Goal: Task Accomplishment & Management: Complete application form

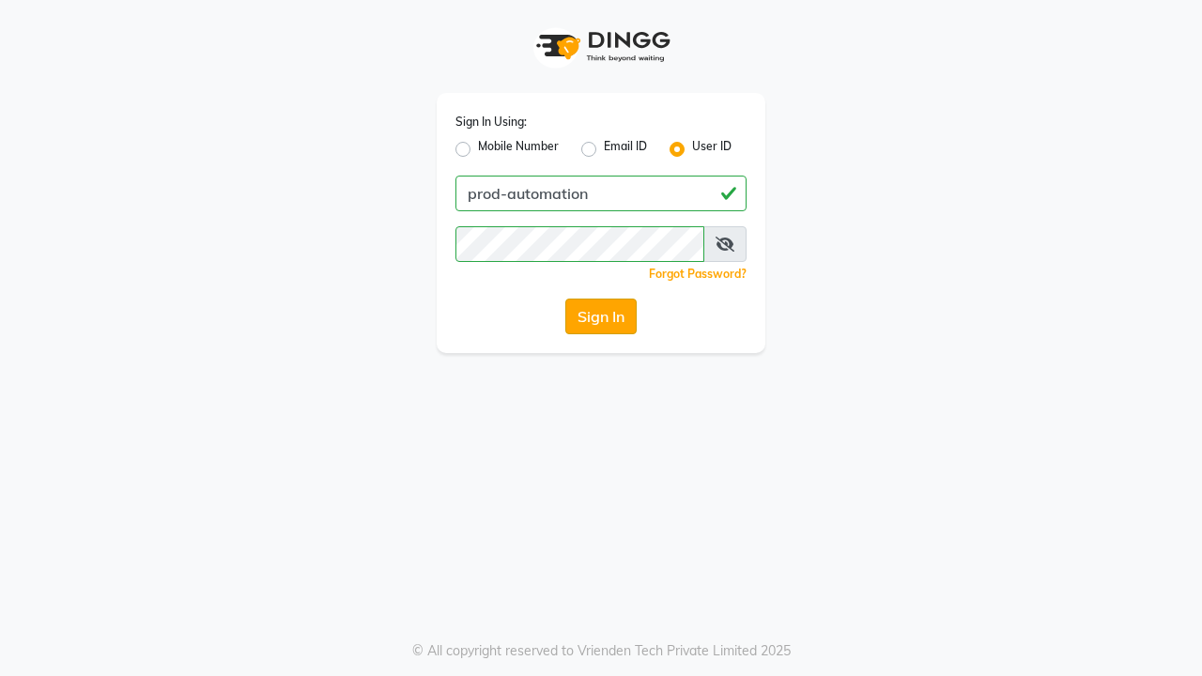
click at [601, 316] on button "Sign In" at bounding box center [600, 317] width 71 height 36
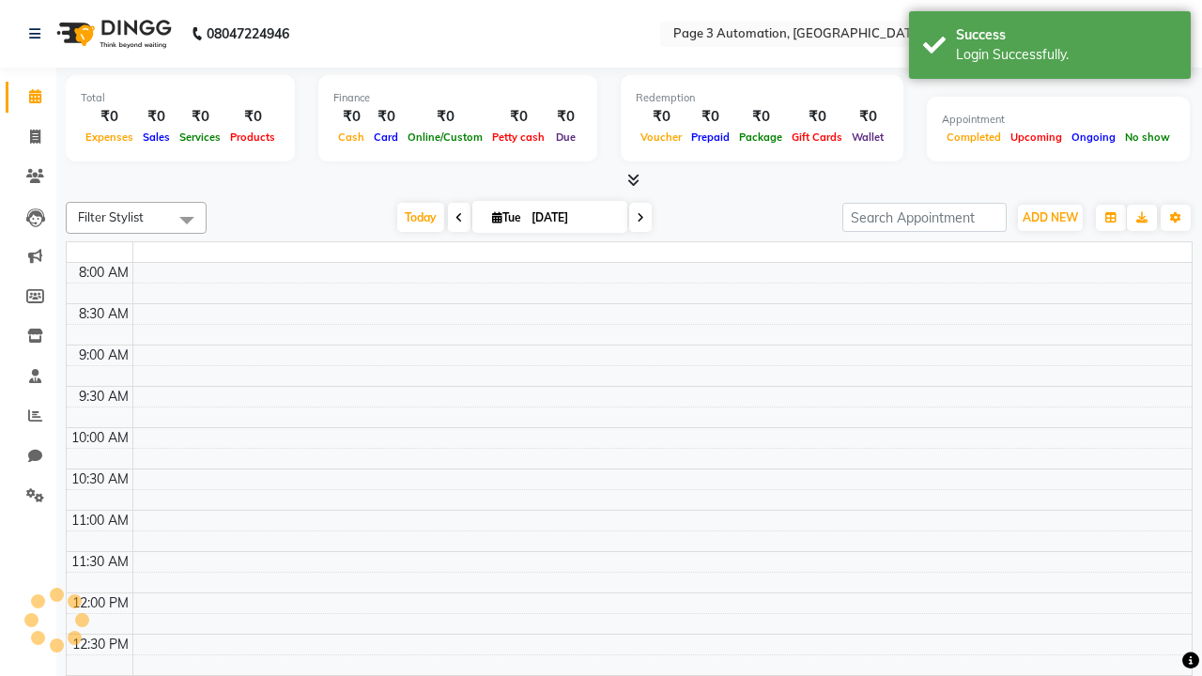
select select "en"
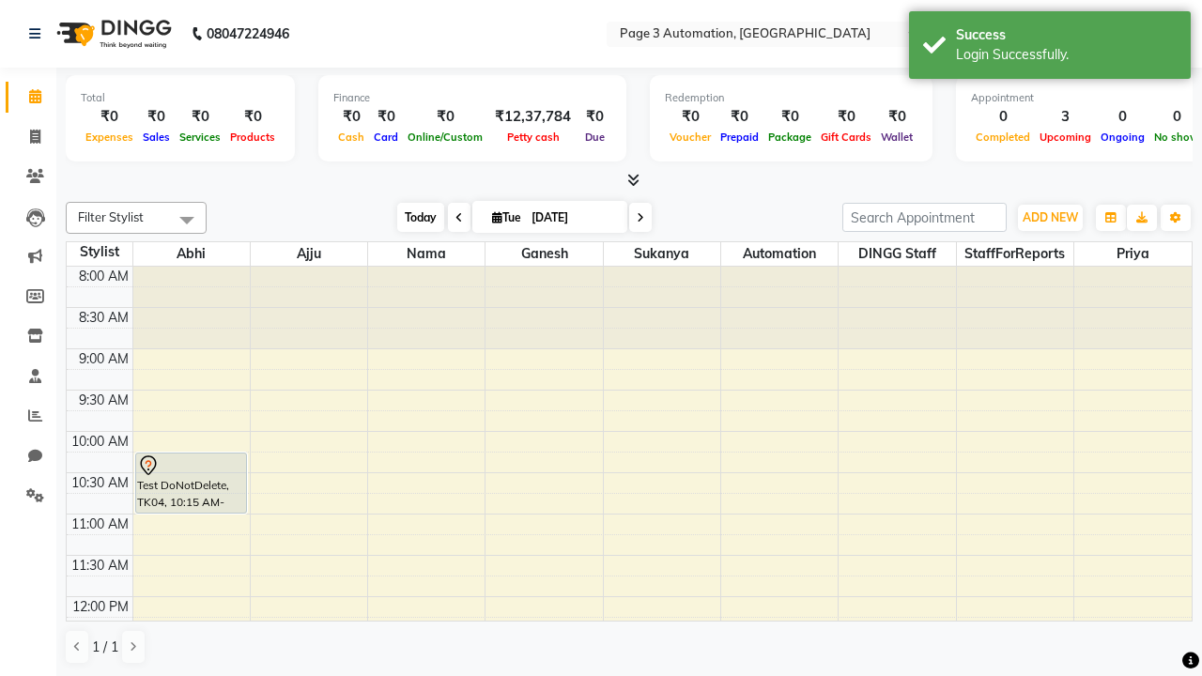
click at [411, 217] on span "Today" at bounding box center [420, 217] width 47 height 29
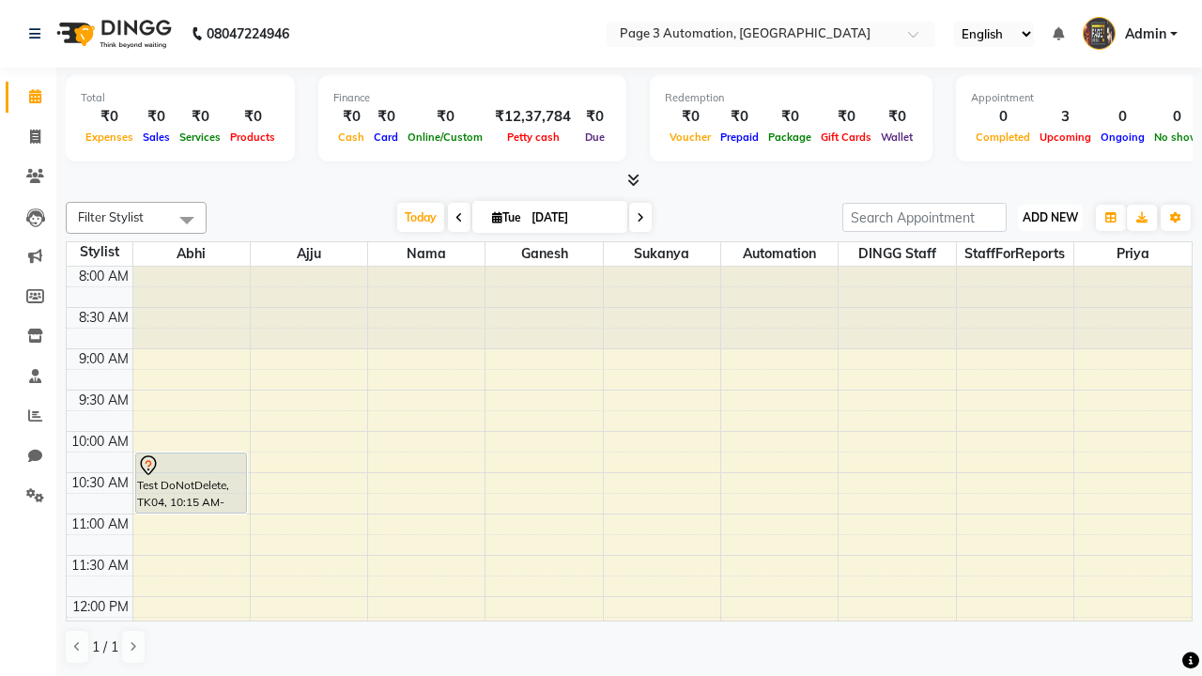
click at [1050, 217] on span "ADD NEW" at bounding box center [1050, 217] width 55 height 14
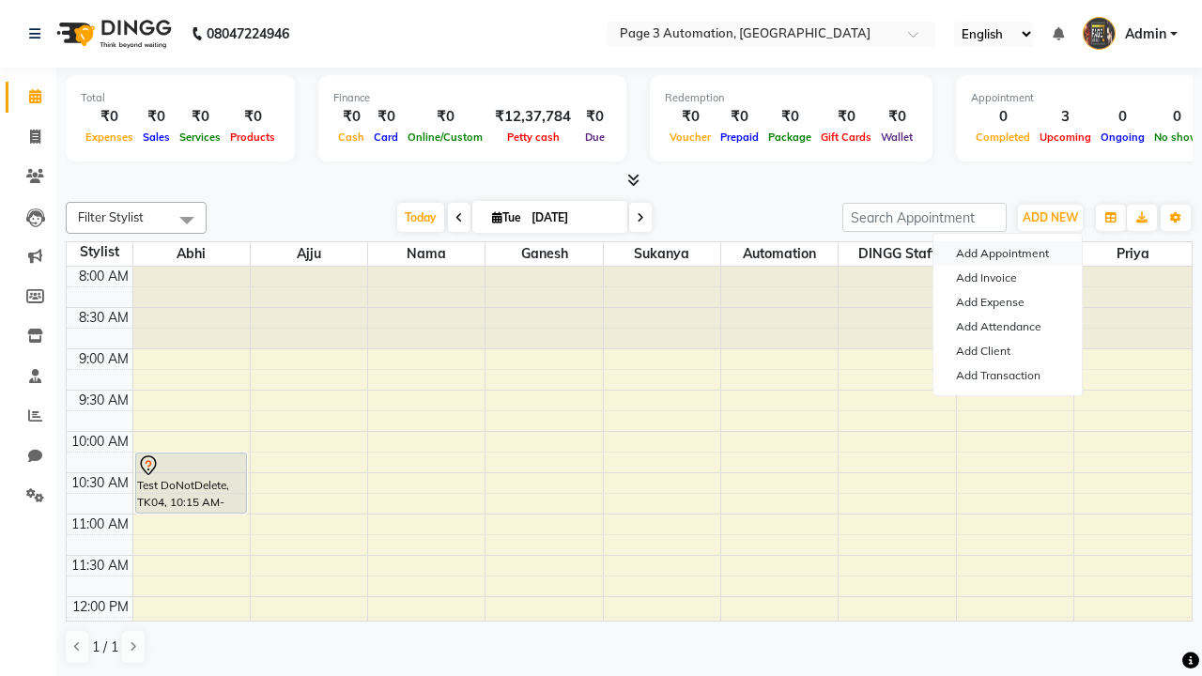
click at [1008, 254] on button "Add Appointment" at bounding box center [1007, 253] width 148 height 24
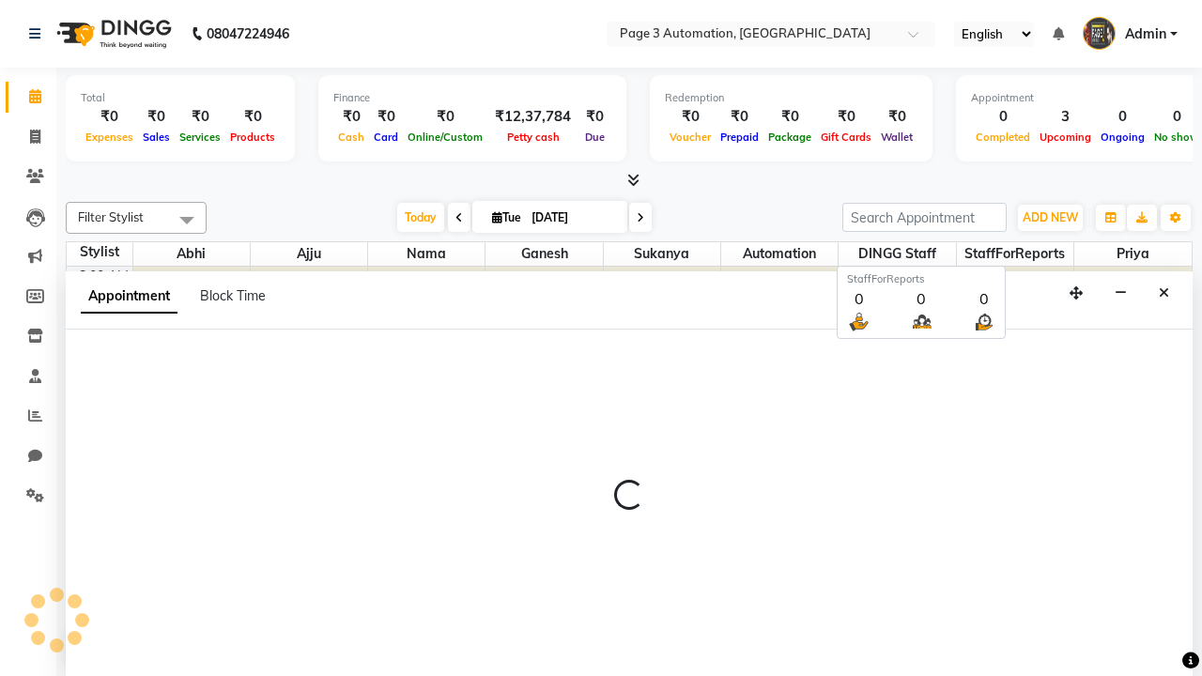
scroll to position [1, 0]
select select "tentative"
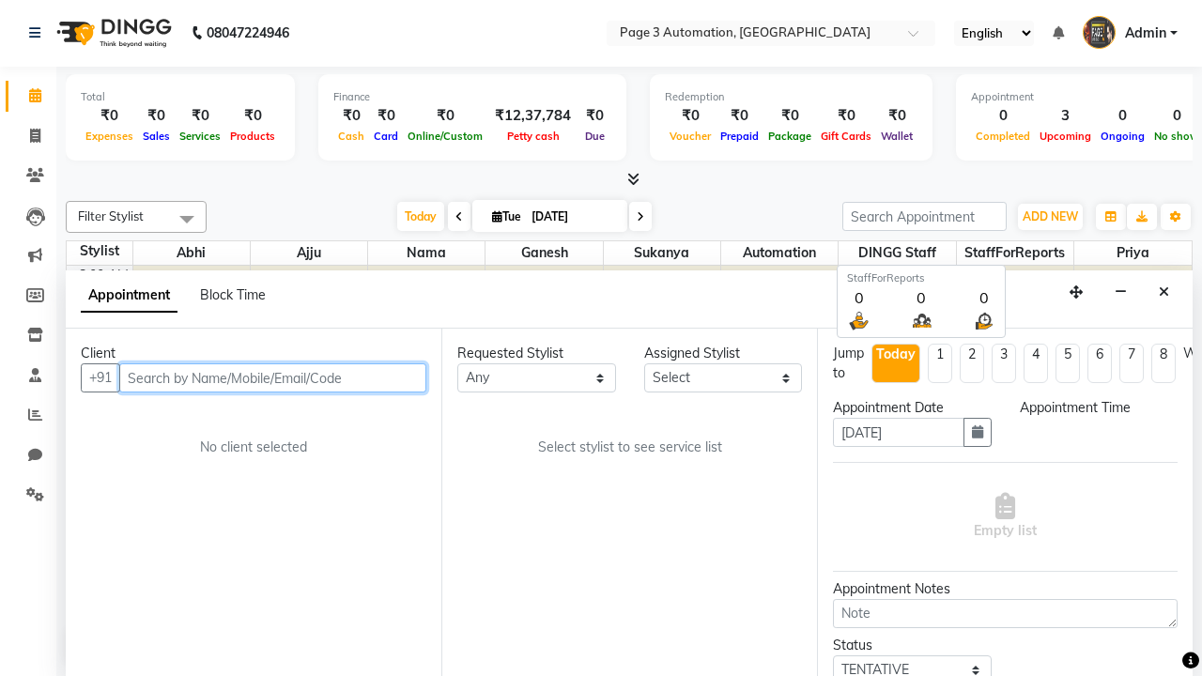
select select "540"
type input "8192346578"
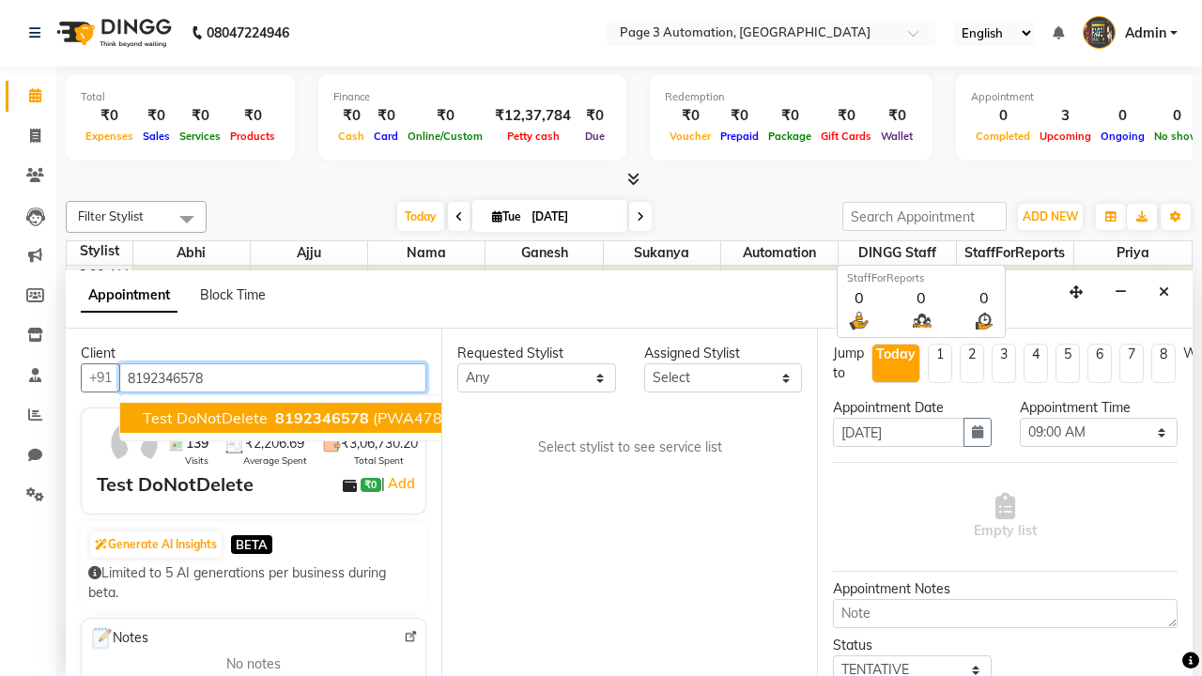
click at [275, 418] on span "8192346578" at bounding box center [322, 417] width 94 height 19
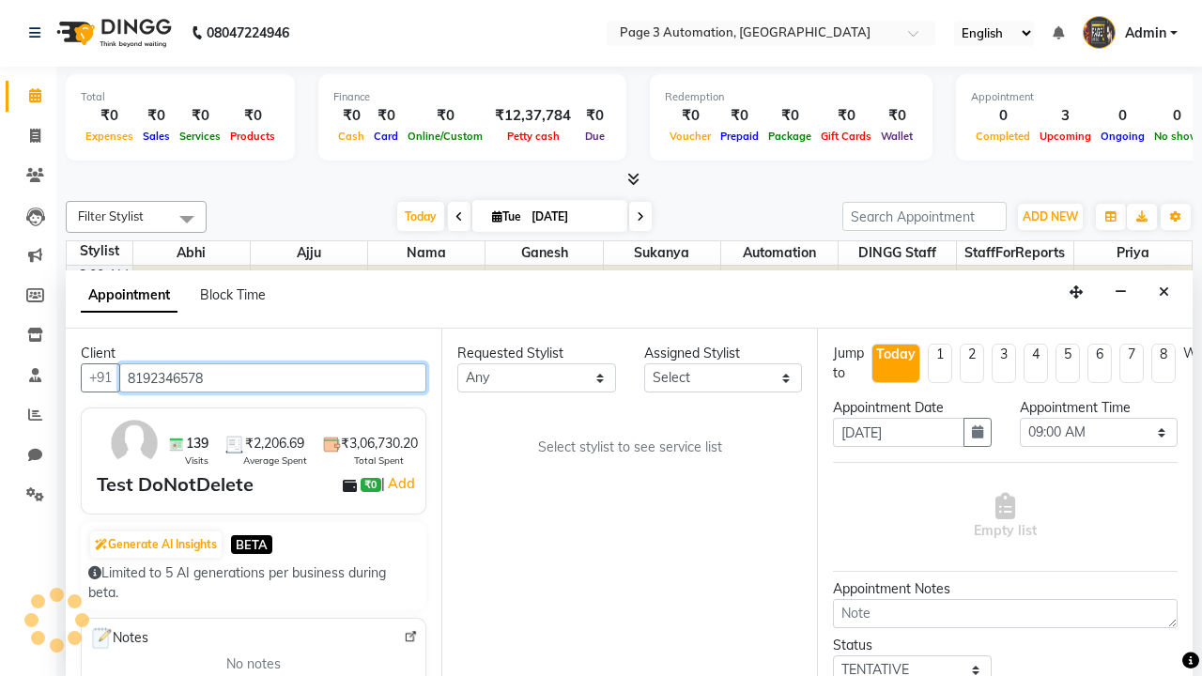
scroll to position [0, 0]
select select "711"
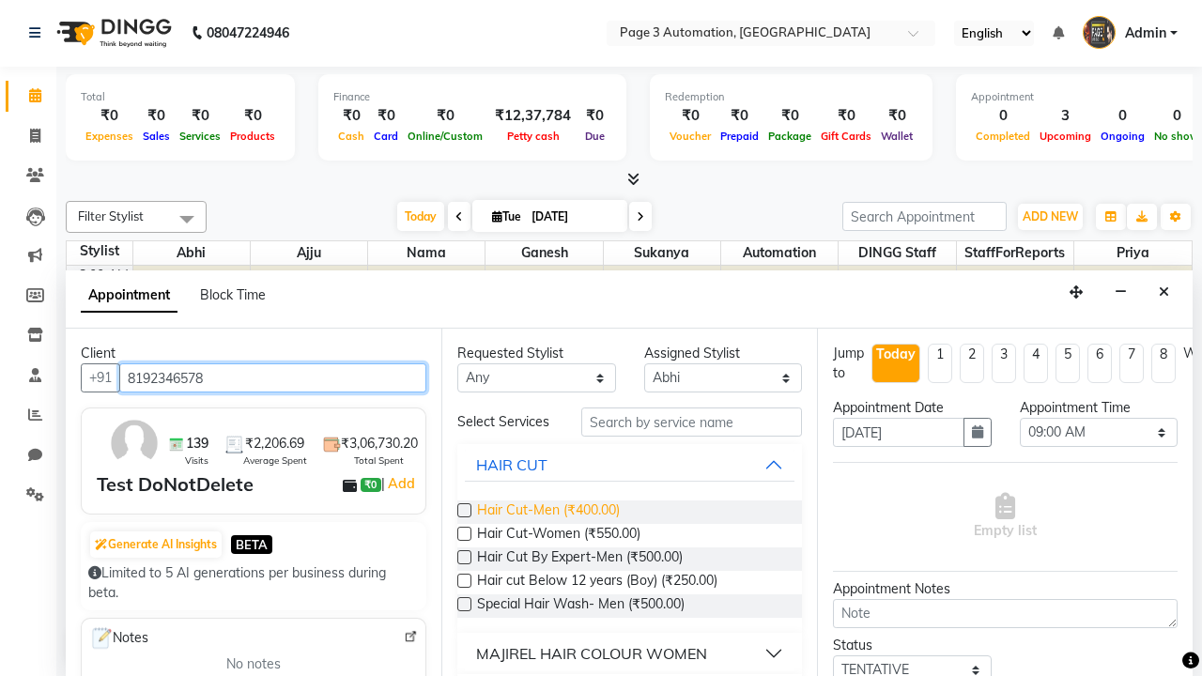
type input "8192346578"
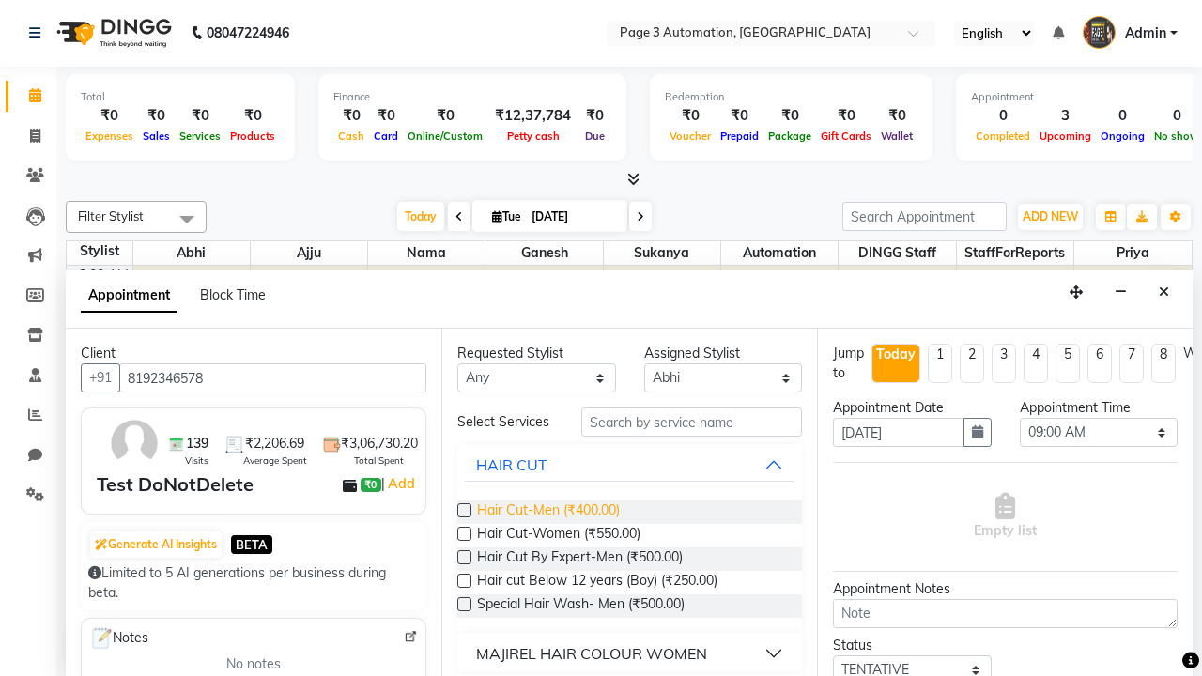
click at [547, 512] on span "Hair Cut-Men (₹400.00)" at bounding box center [548, 511] width 143 height 23
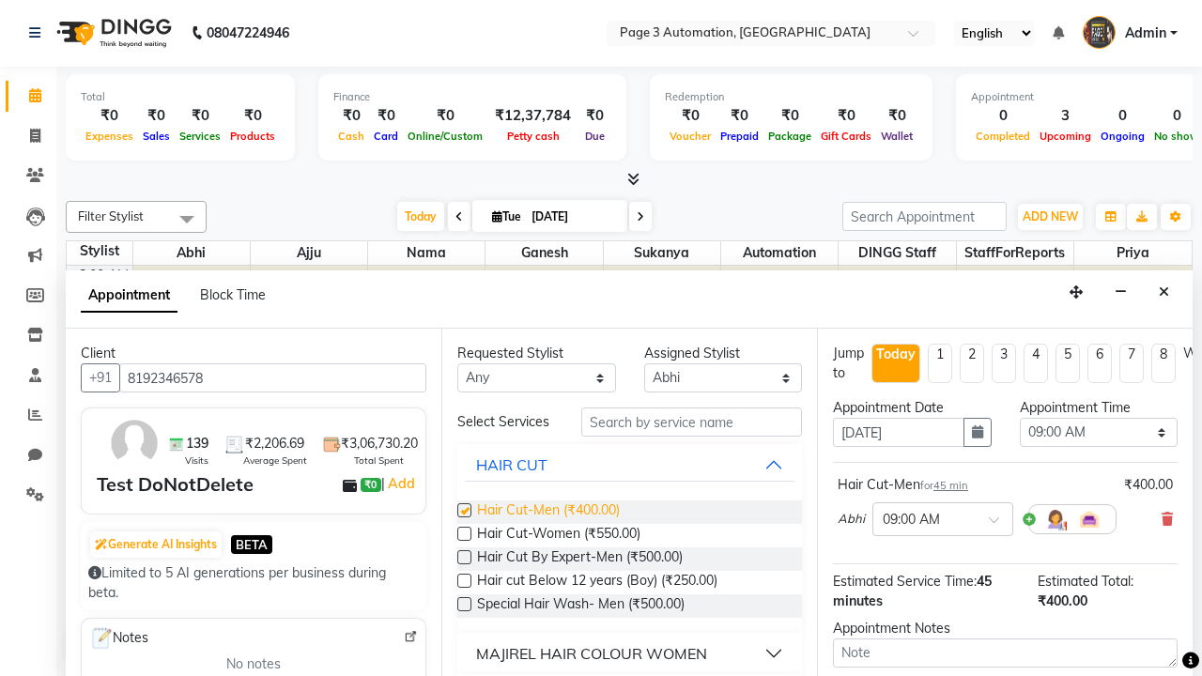
checkbox input "false"
click at [558, 535] on span "Hair Cut-Women (₹550.00)" at bounding box center [558, 535] width 163 height 23
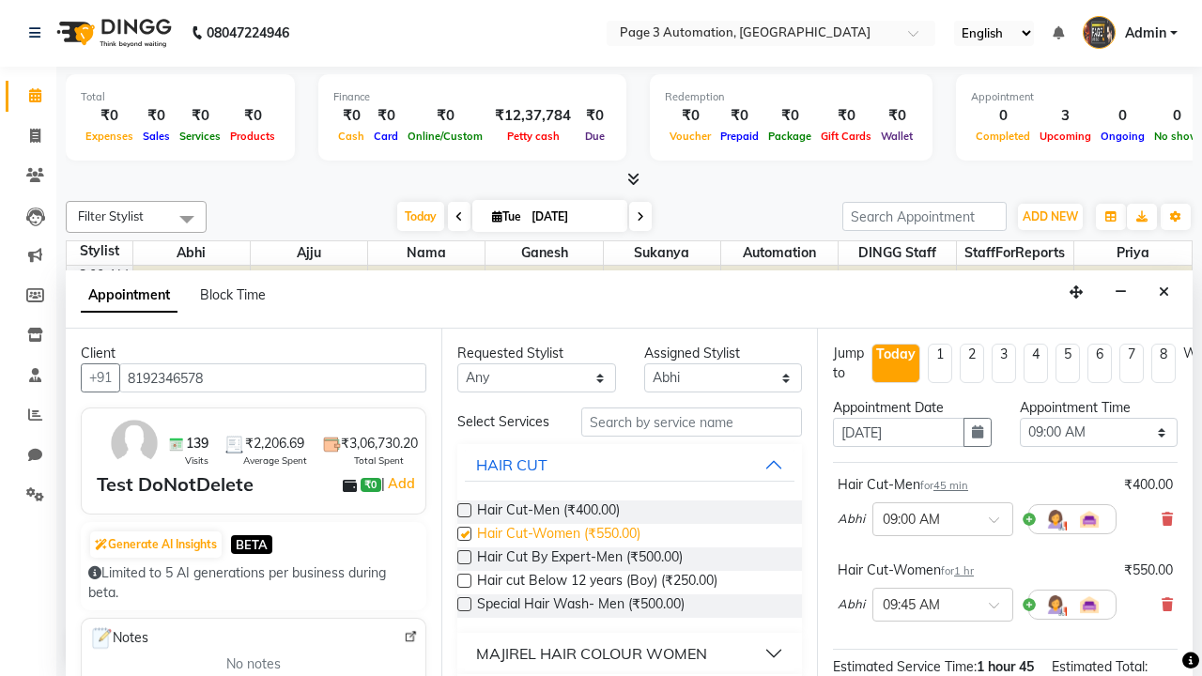
checkbox input "false"
select select "855"
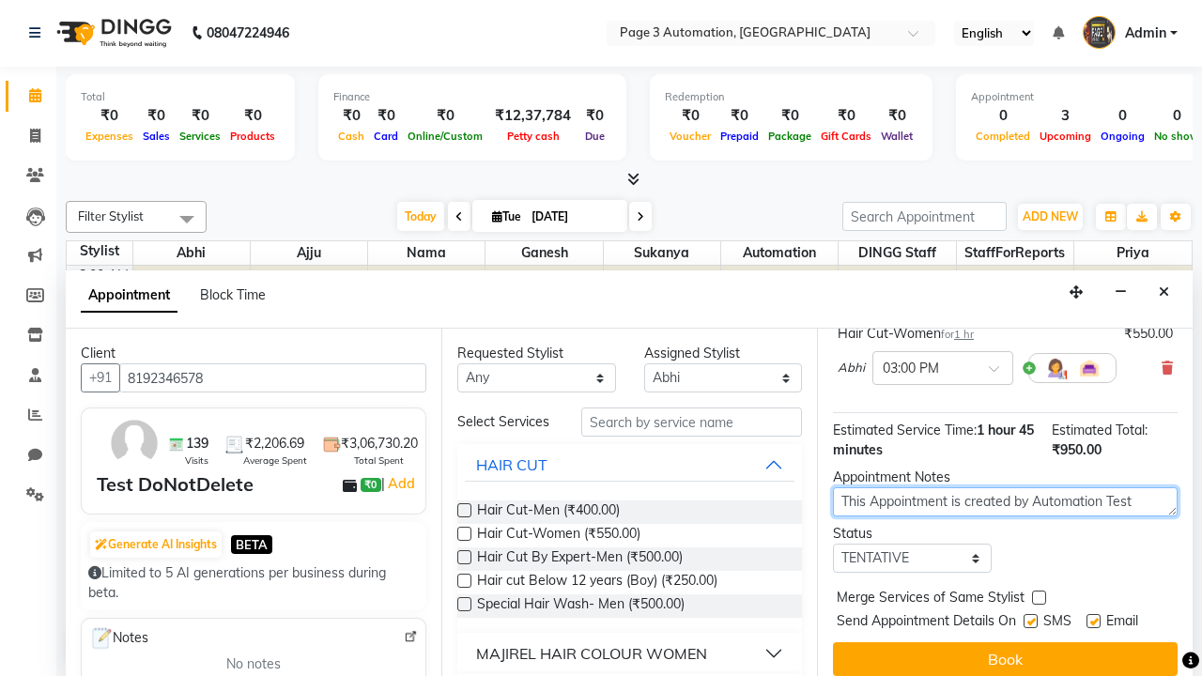
type textarea "This Appointment is created by Automation Test"
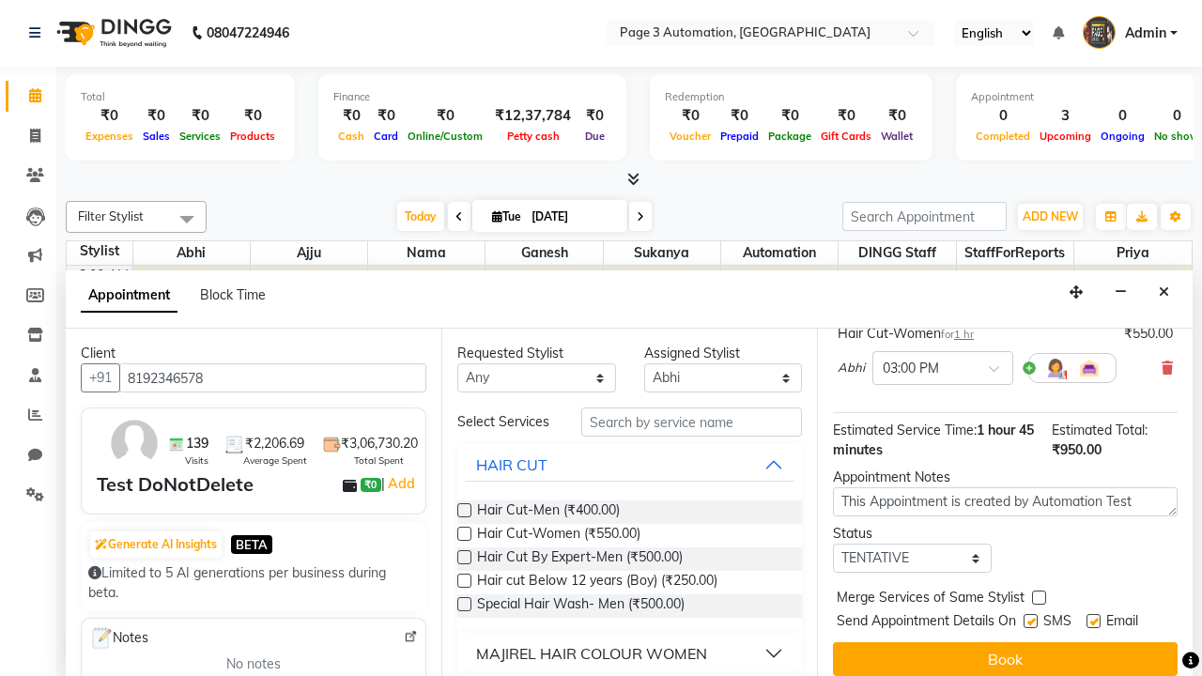
click at [1030, 621] on label at bounding box center [1031, 621] width 14 height 14
click at [1030, 621] on input "checkbox" at bounding box center [1030, 623] width 12 height 12
checkbox input "false"
click at [1093, 621] on label at bounding box center [1093, 621] width 14 height 14
click at [1093, 621] on input "checkbox" at bounding box center [1092, 623] width 12 height 12
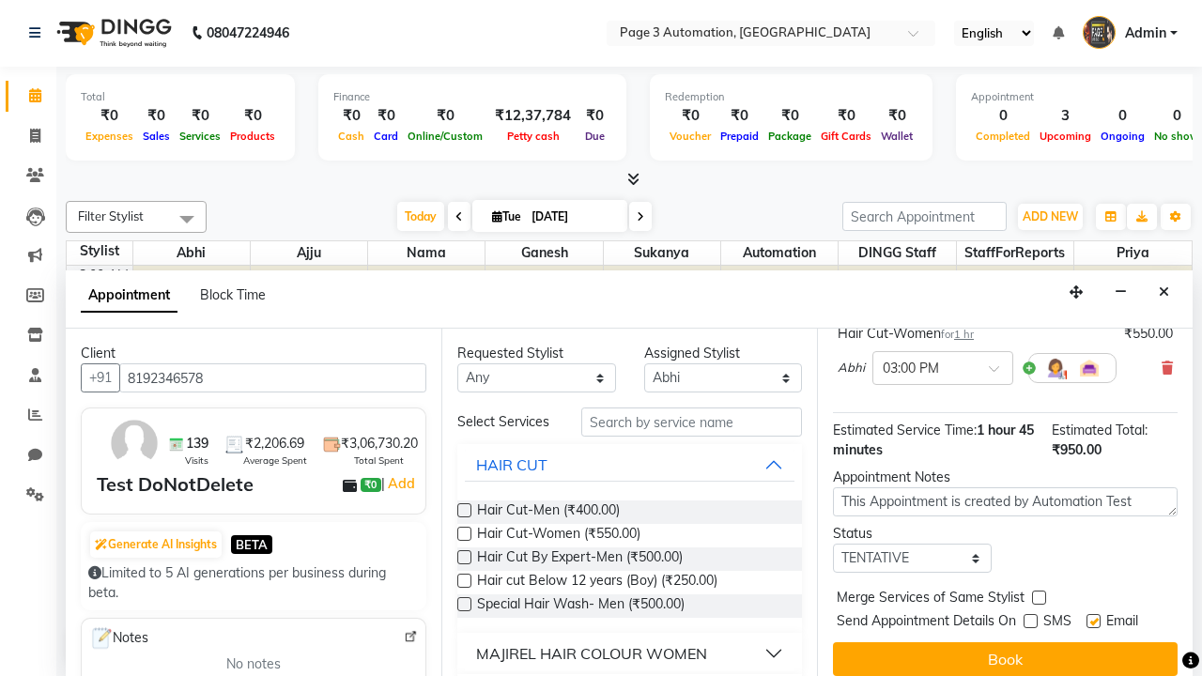
checkbox input "false"
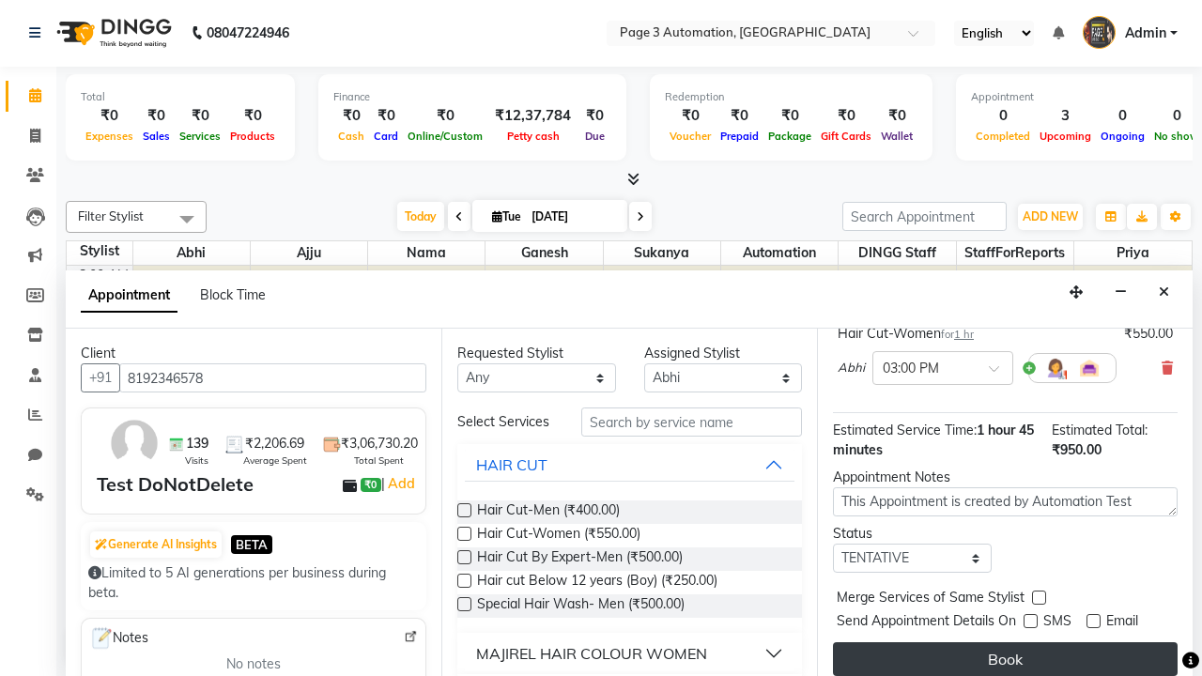
click at [1005, 659] on button "Book" at bounding box center [1005, 659] width 345 height 34
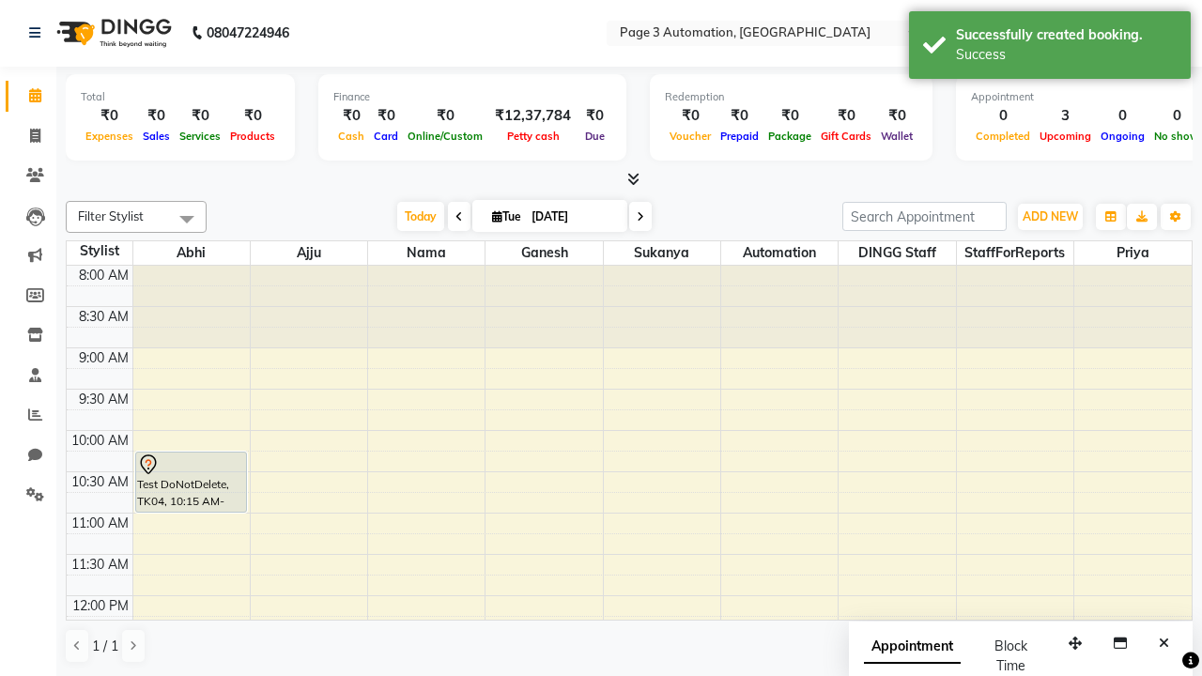
scroll to position [0, 0]
click at [1050, 48] on div "Success" at bounding box center [1066, 55] width 221 height 20
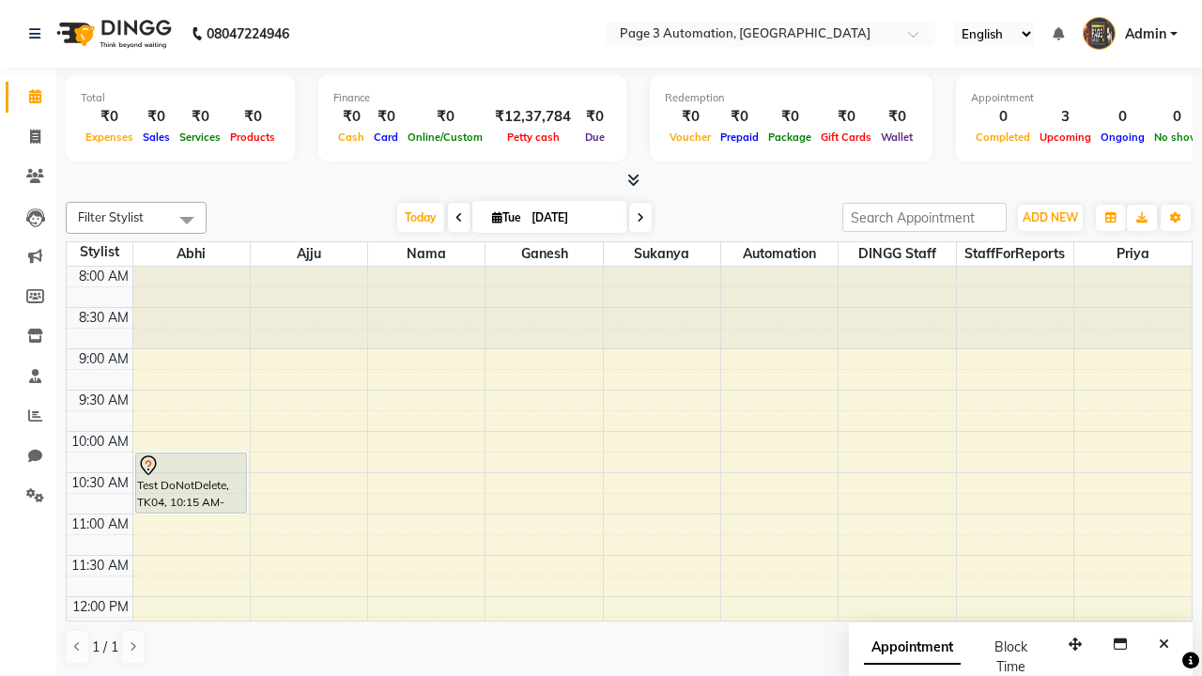
click at [187, 220] on span at bounding box center [187, 220] width 38 height 36
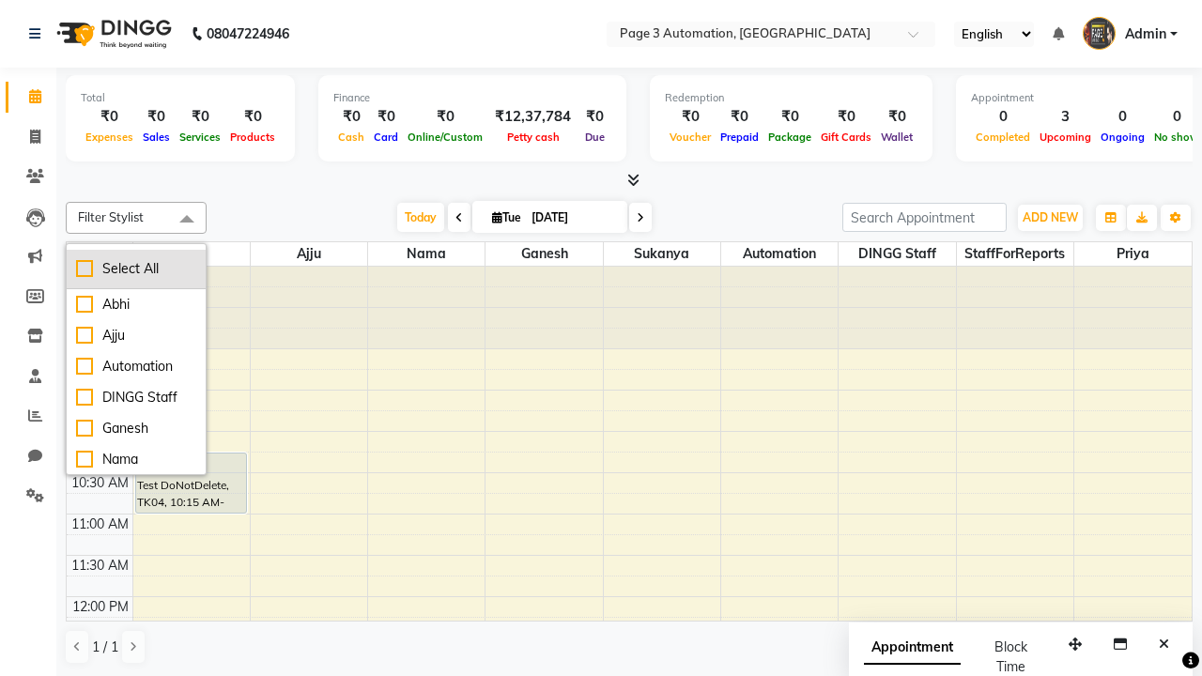
click at [136, 269] on div "Select All" at bounding box center [136, 269] width 120 height 20
checkbox input "true"
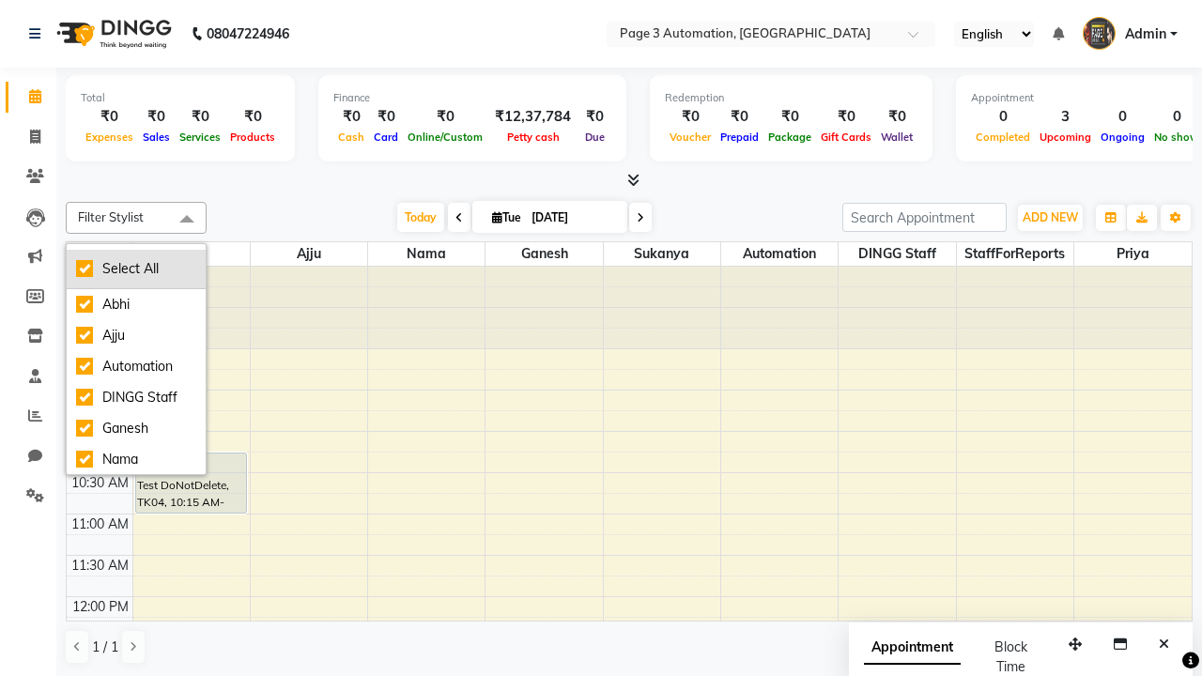
checkbox input "true"
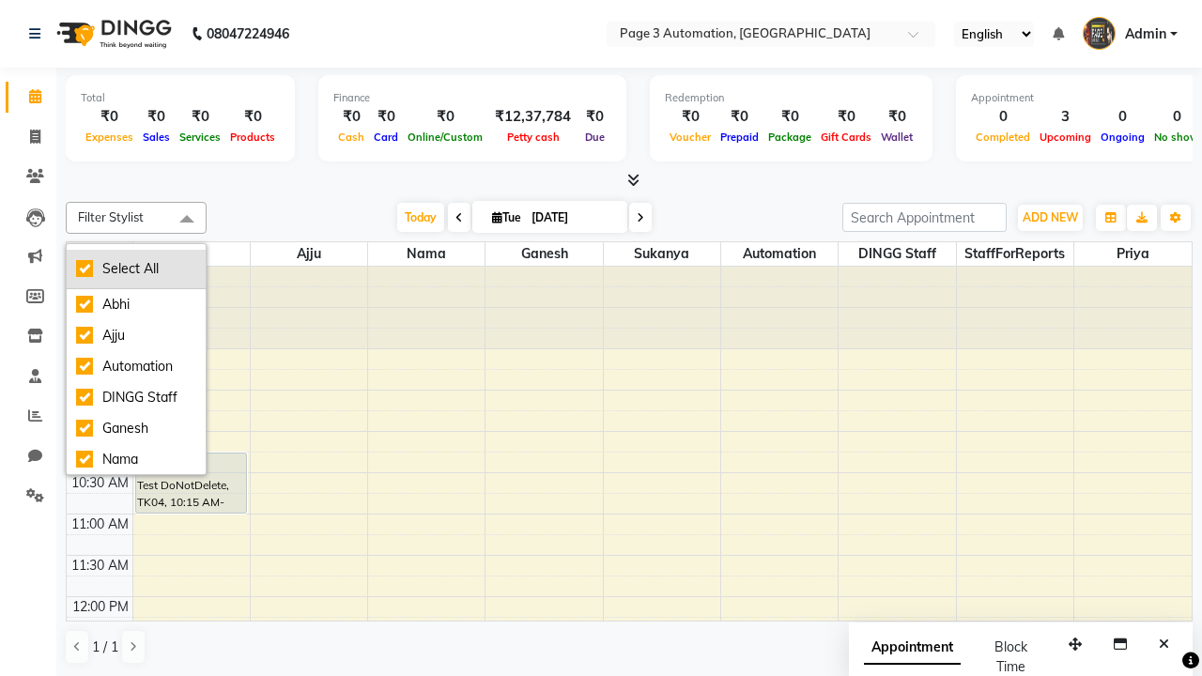
checkbox input "true"
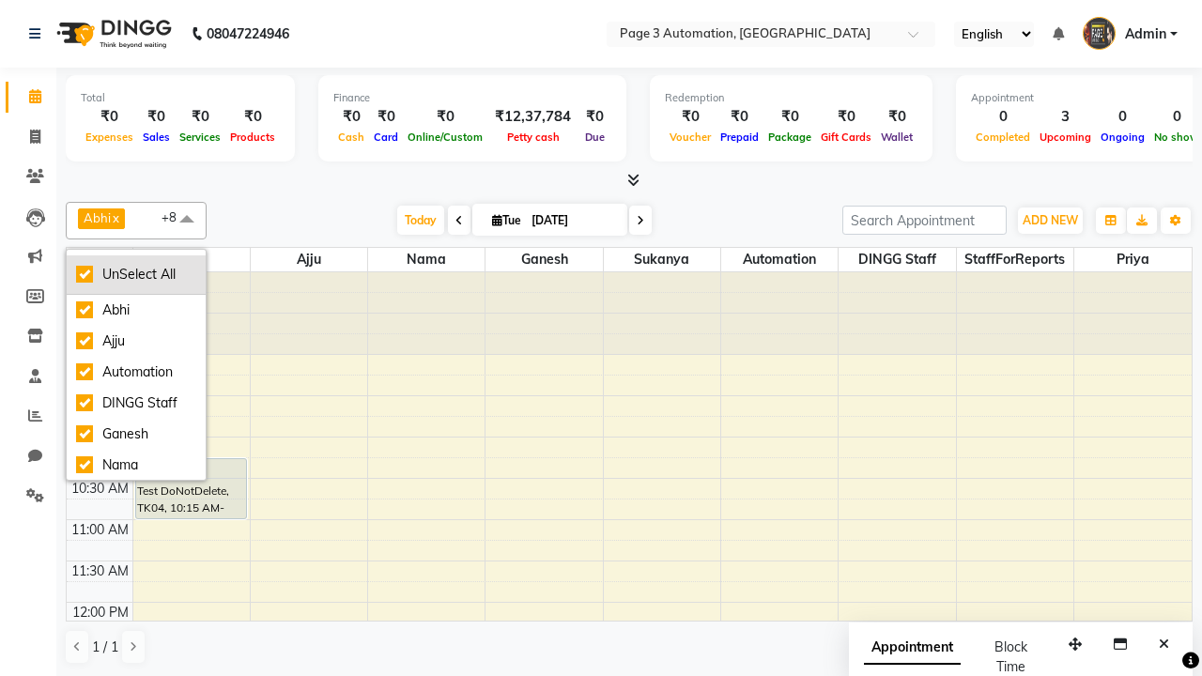
click at [136, 274] on div "UnSelect All" at bounding box center [136, 275] width 120 height 20
checkbox input "false"
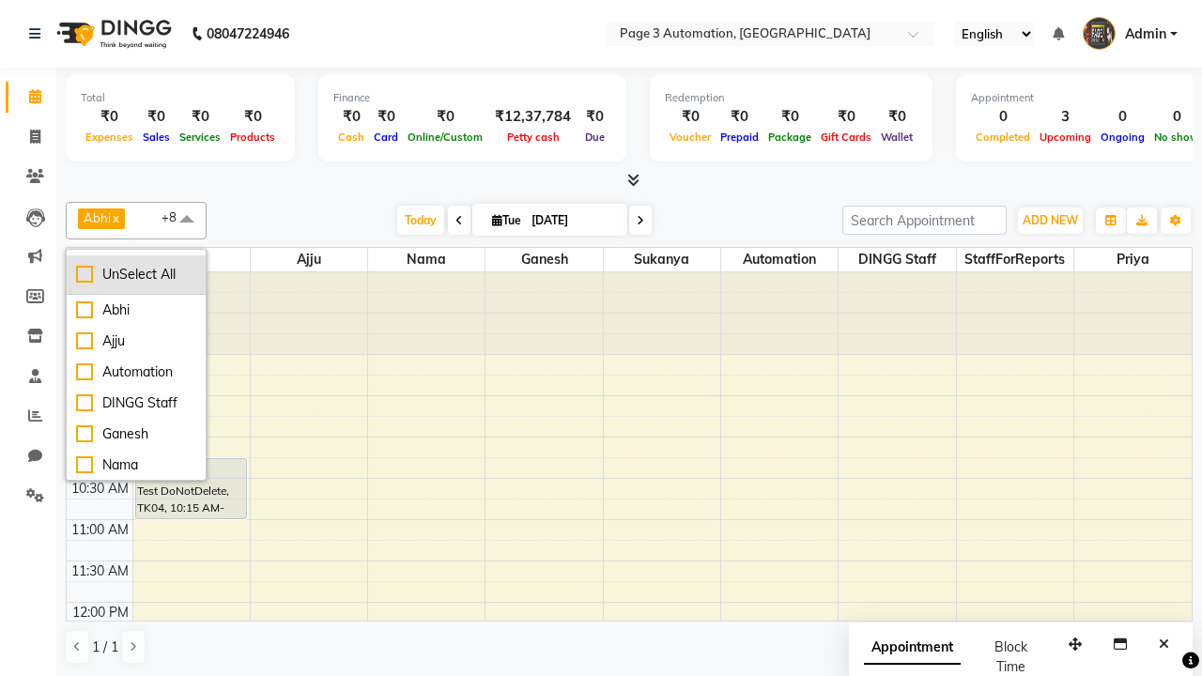
checkbox input "false"
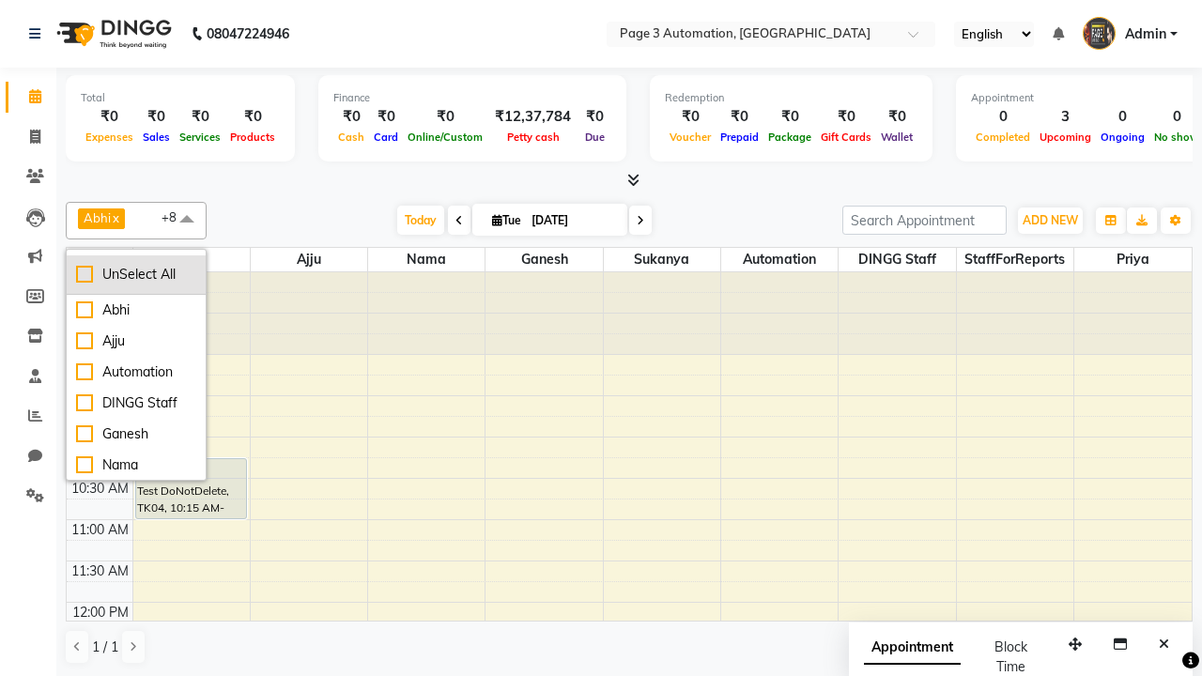
checkbox input "false"
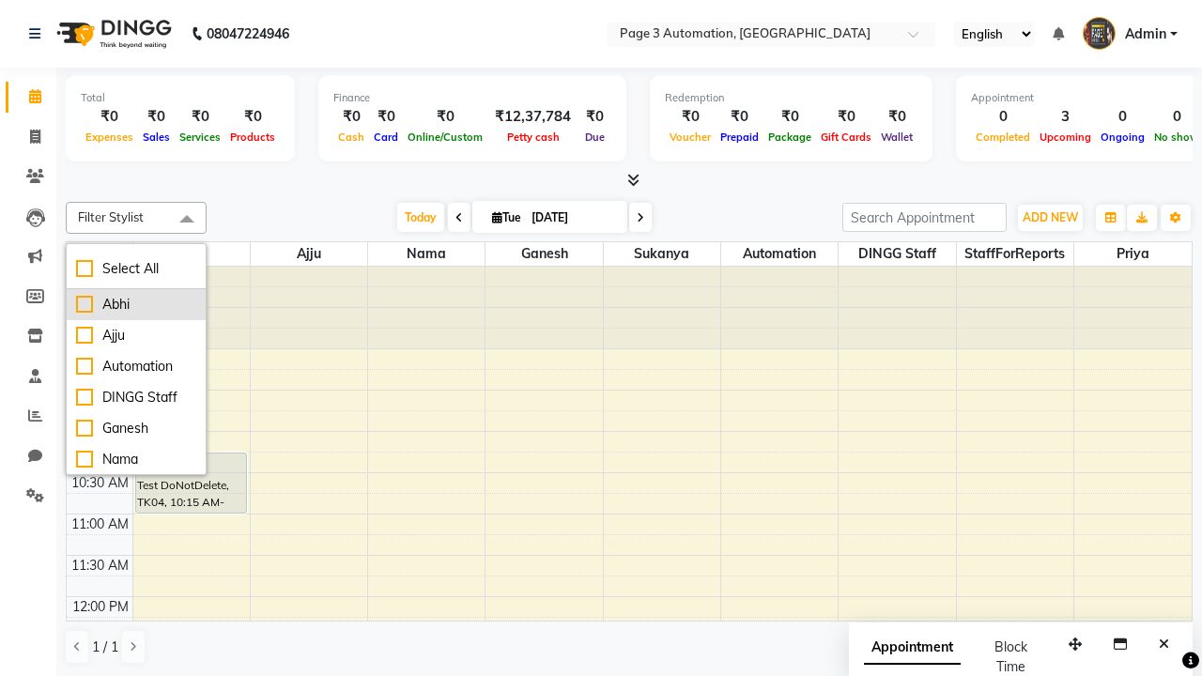
click at [136, 304] on div "Abhi" at bounding box center [136, 305] width 120 height 20
checkbox input "true"
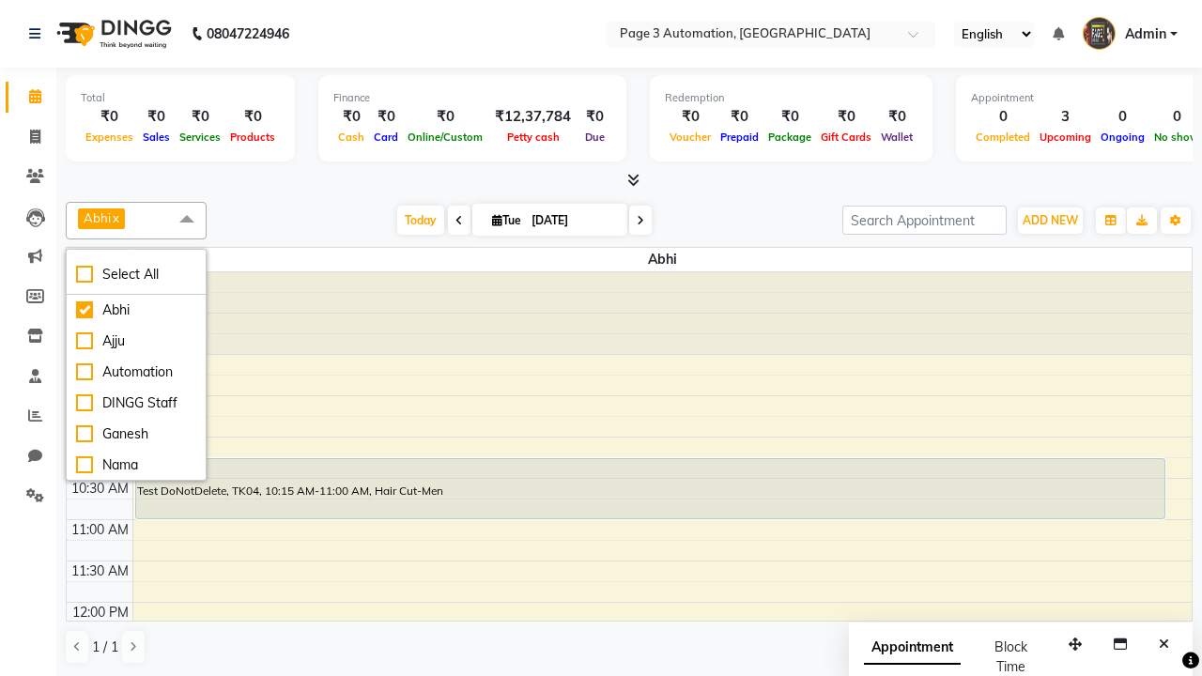
click at [187, 220] on span at bounding box center [187, 220] width 38 height 36
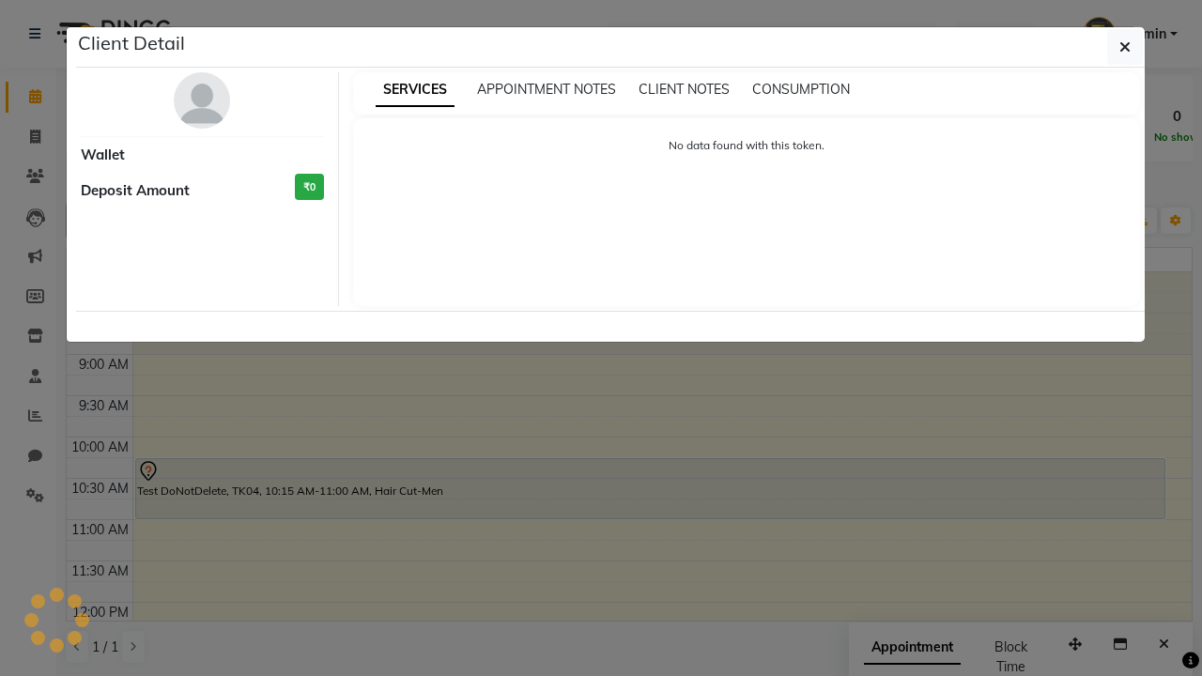
select select "7"
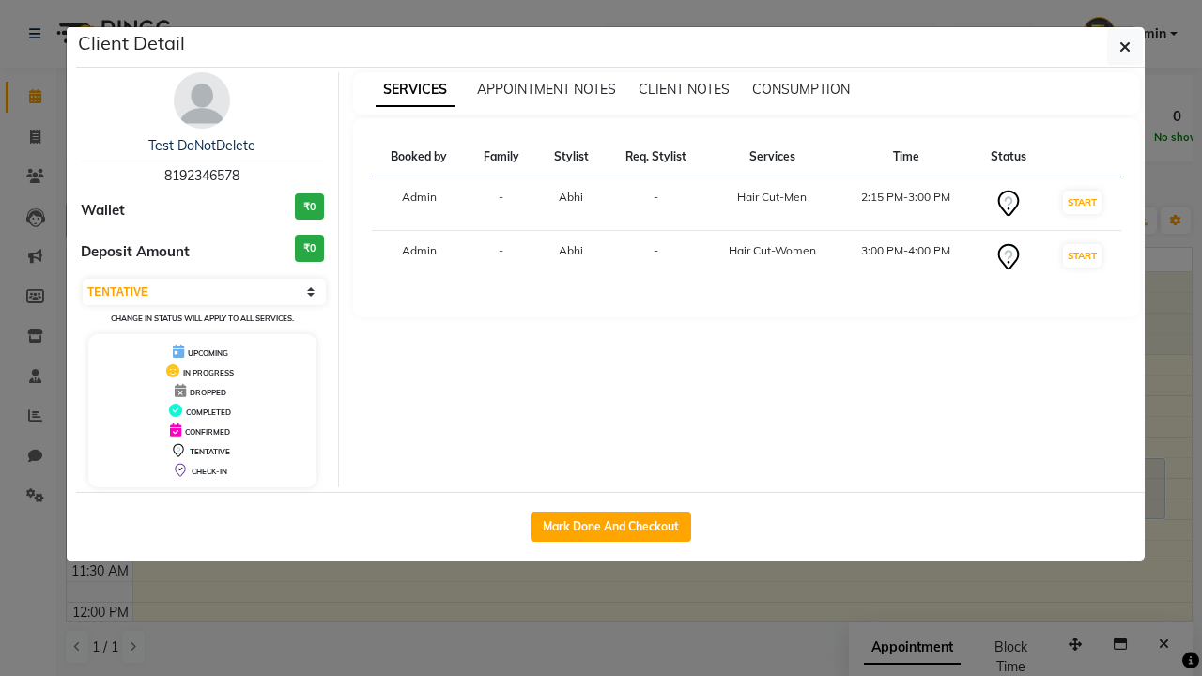
scroll to position [445, 0]
click at [1125, 47] on icon "button" at bounding box center [1124, 46] width 11 height 15
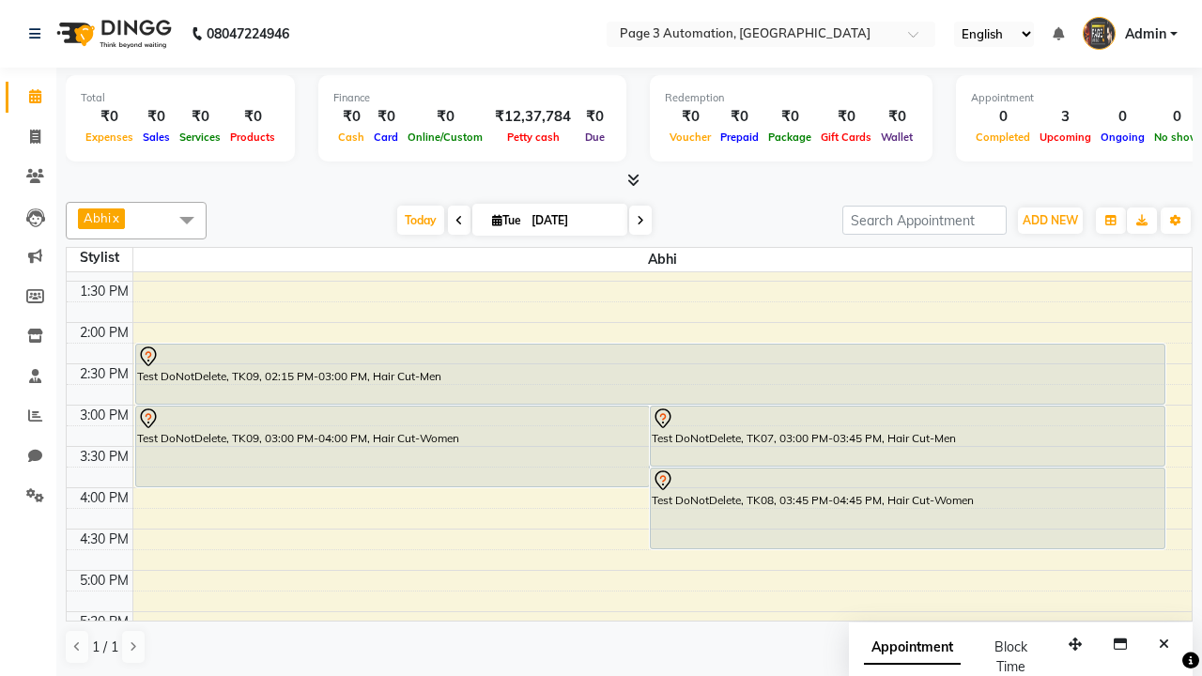
click at [650, 374] on div "Test DoNotDelete, TK09, 02:15 PM-03:00 PM, Hair Cut-Men" at bounding box center [650, 374] width 1028 height 59
select select "7"
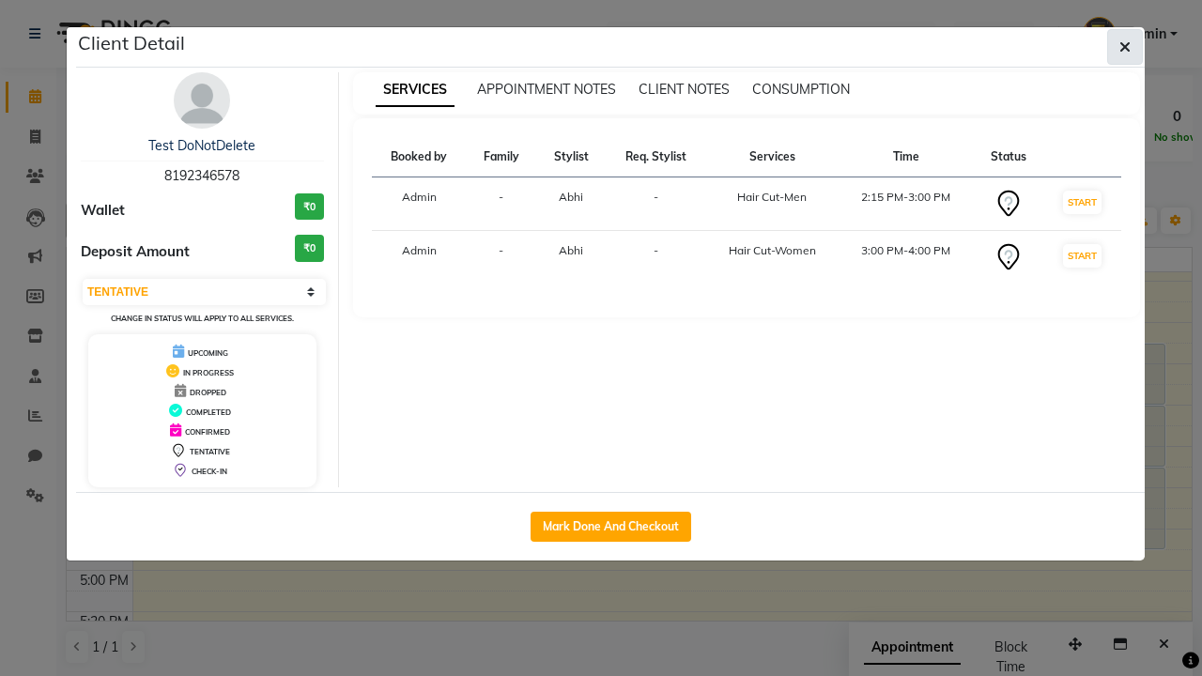
click at [1125, 47] on icon "button" at bounding box center [1124, 46] width 11 height 15
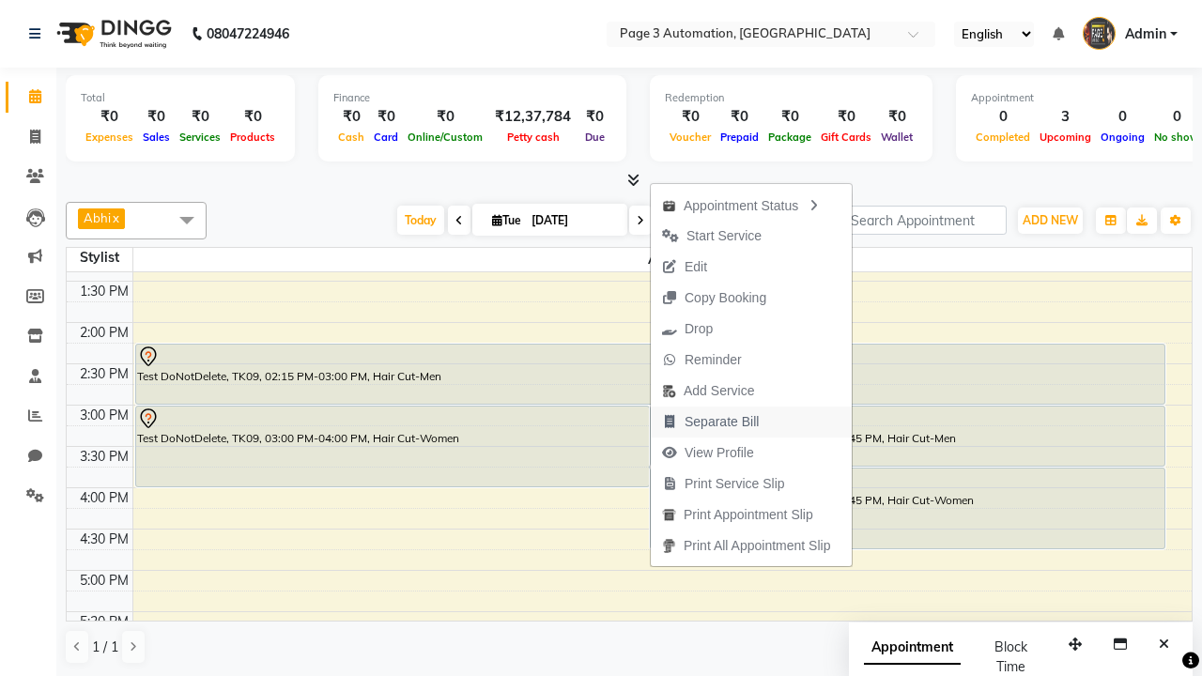
click at [754, 422] on span "Separate Bill" at bounding box center [722, 422] width 74 height 20
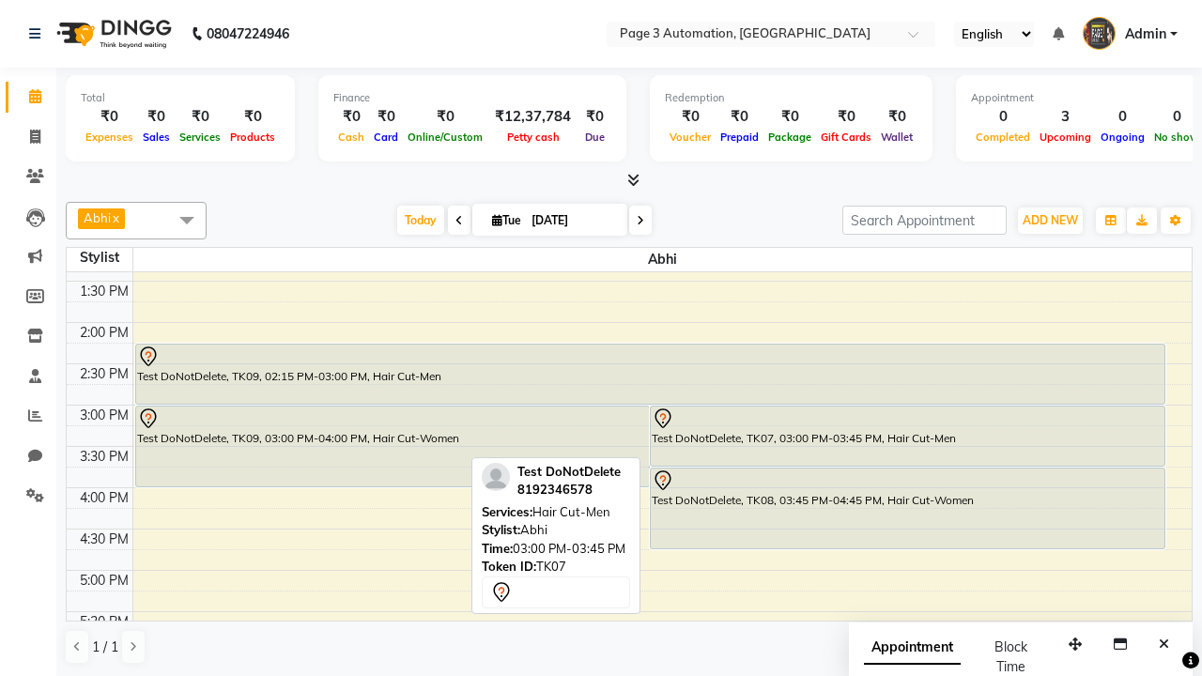
click at [187, 220] on span at bounding box center [187, 220] width 38 height 36
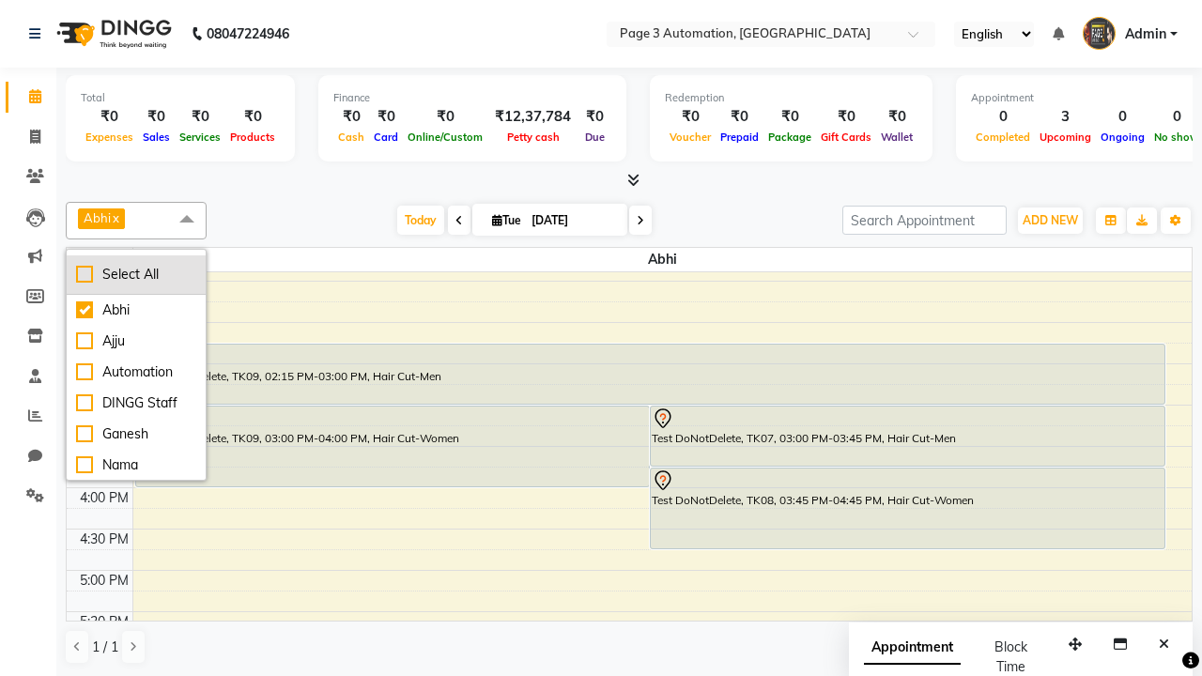
click at [136, 274] on div "Select All" at bounding box center [136, 275] width 120 height 20
checkbox input "true"
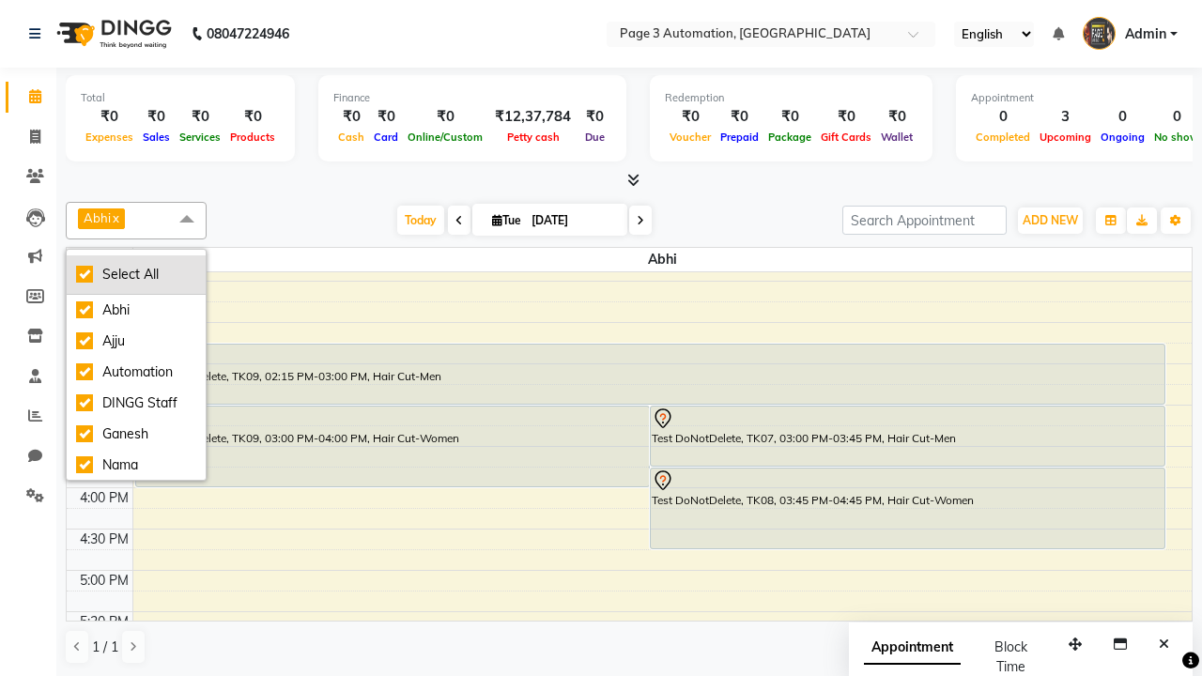
checkbox input "true"
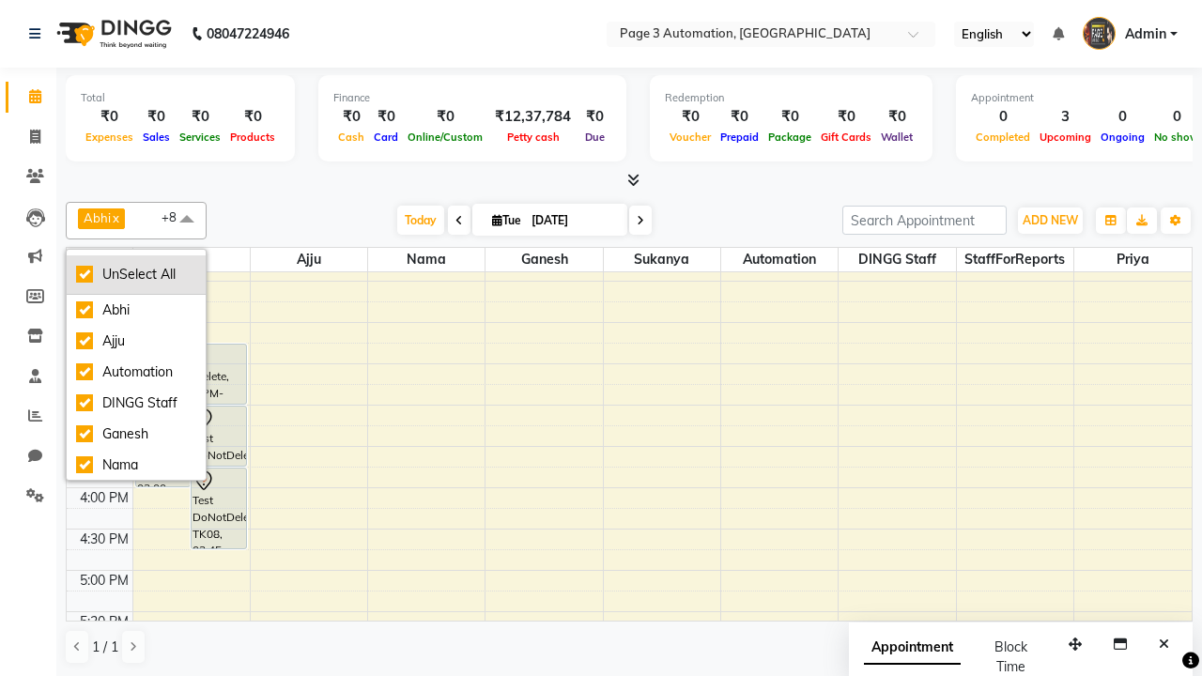
click at [136, 274] on div "UnSelect All" at bounding box center [136, 275] width 120 height 20
checkbox input "false"
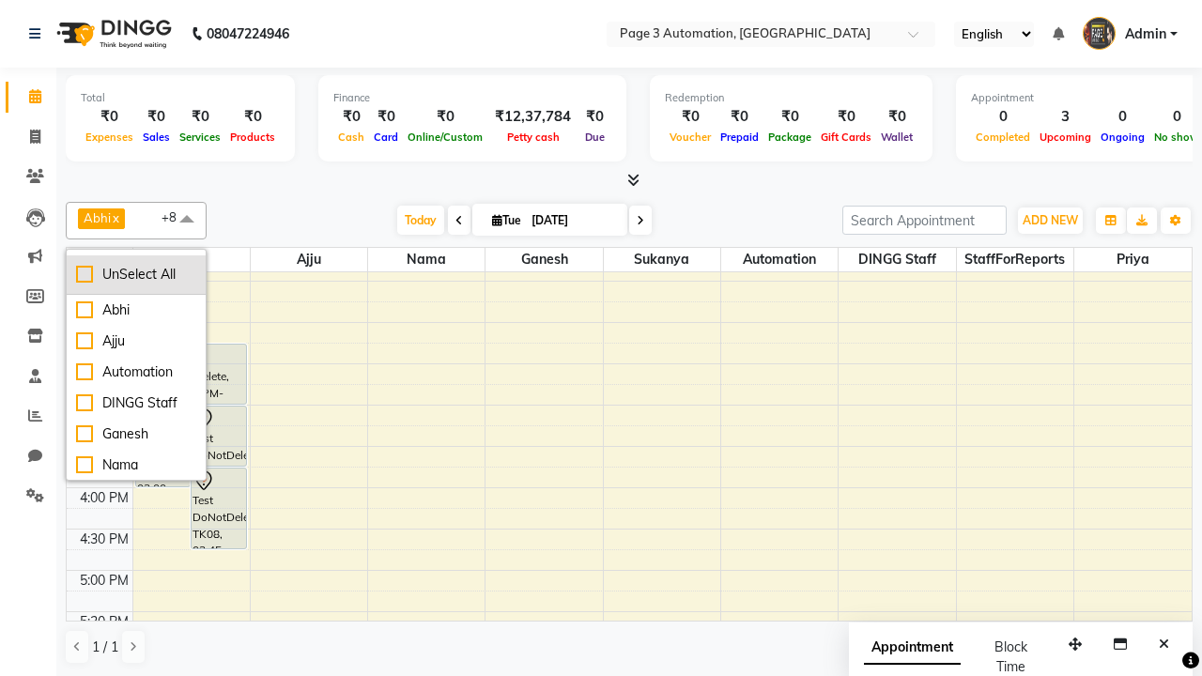
checkbox input "false"
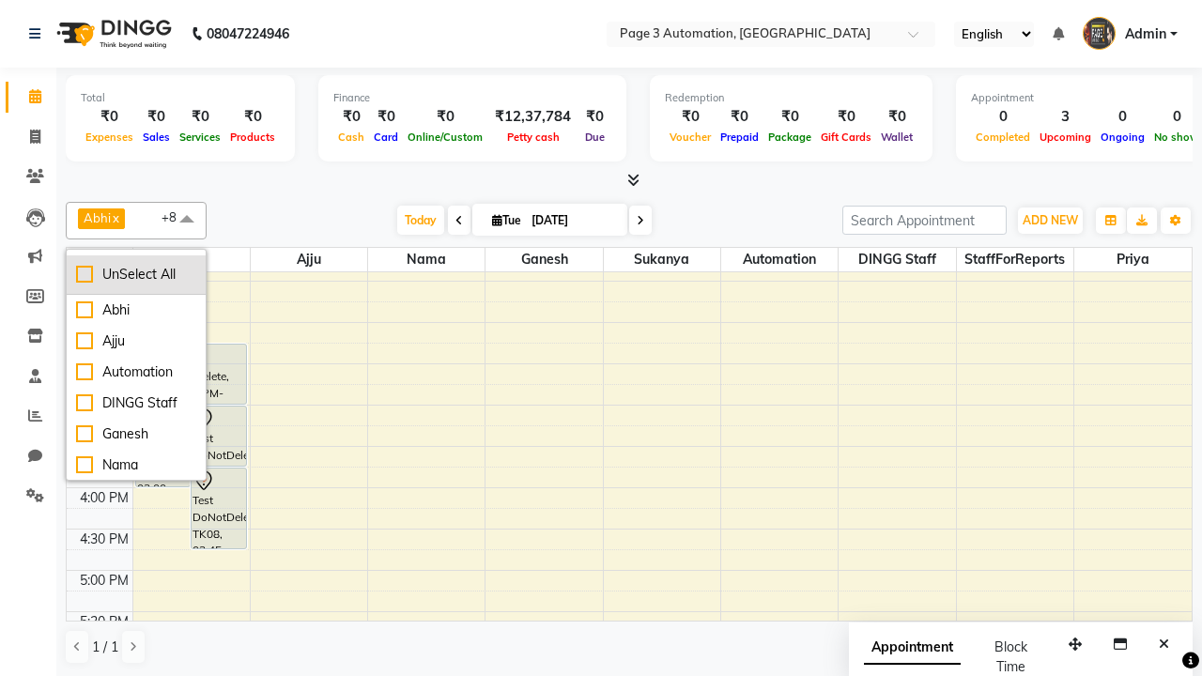
checkbox input "false"
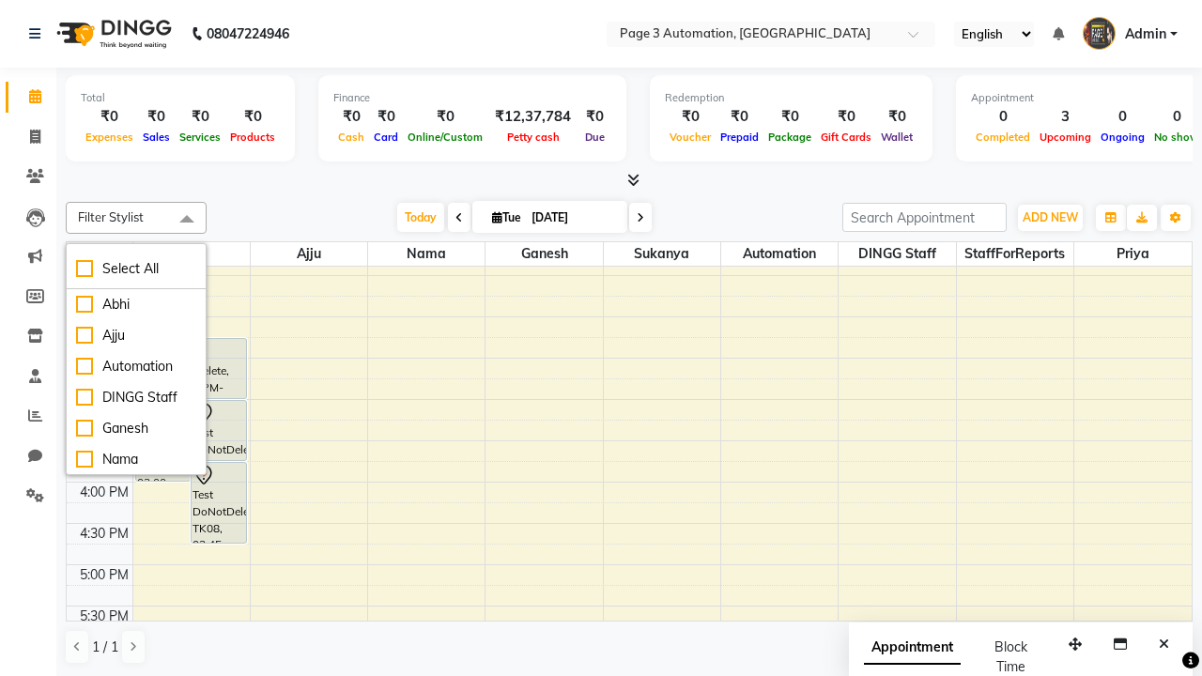
click at [187, 220] on span at bounding box center [187, 220] width 38 height 36
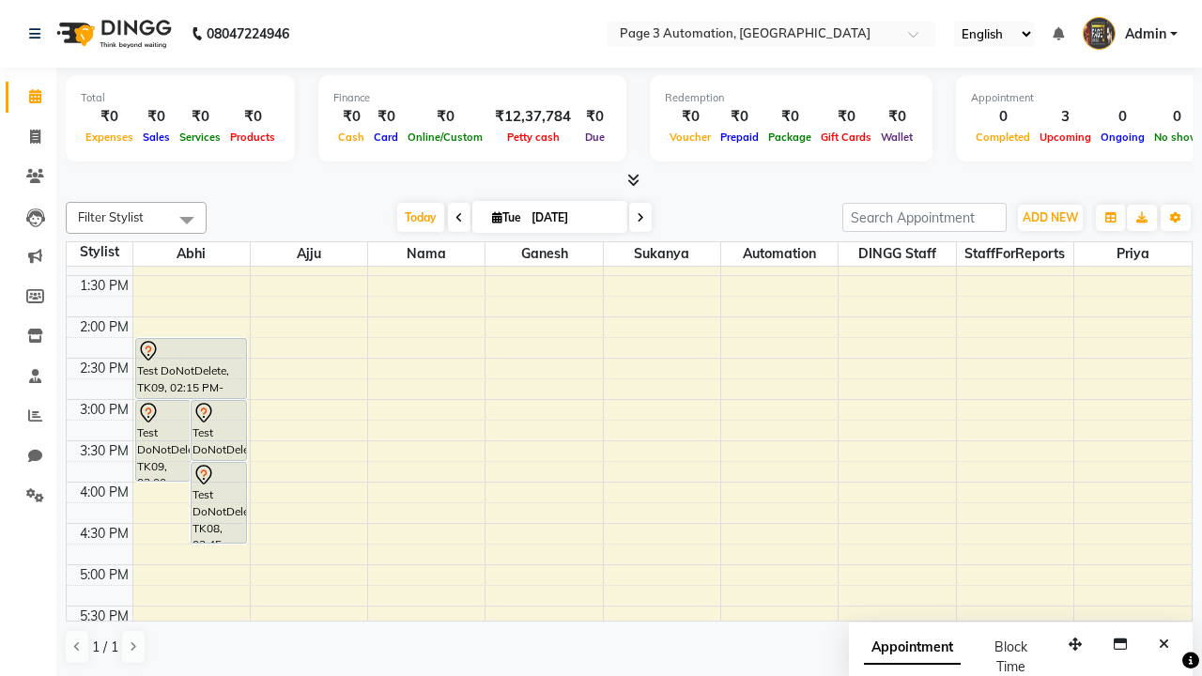
click at [1130, 34] on span "Admin" at bounding box center [1145, 34] width 41 height 20
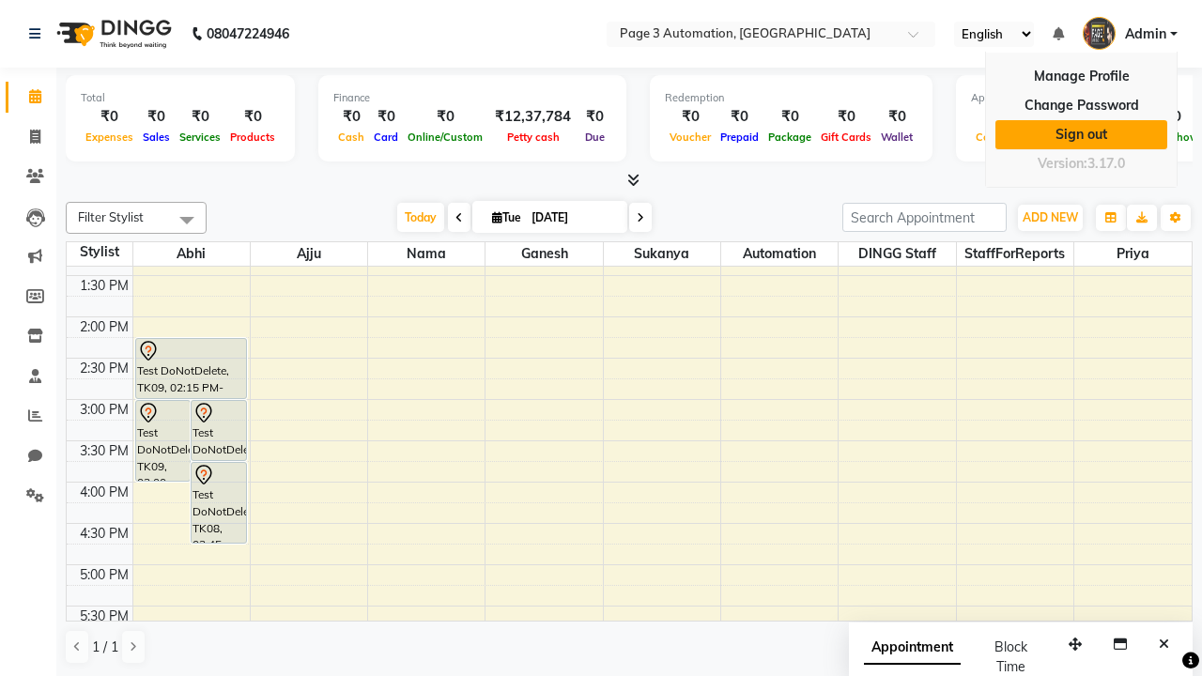
click at [1081, 134] on link "Sign out" at bounding box center [1081, 134] width 172 height 29
